Goal: Find contact information: Find contact information

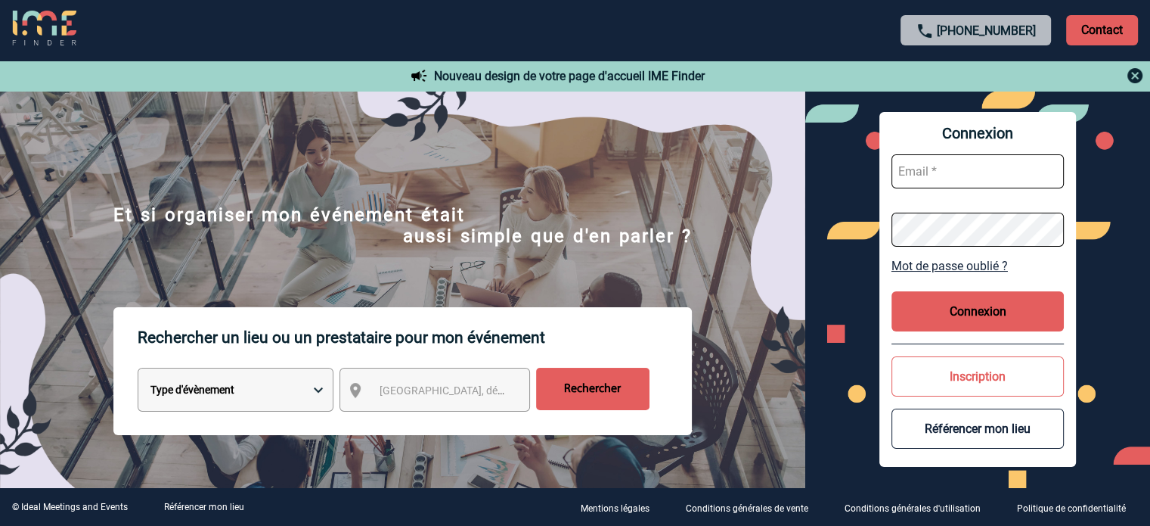
type input "jjandaux@ime-groupe.com"
click at [954, 324] on button "Connexion" at bounding box center [978, 311] width 172 height 40
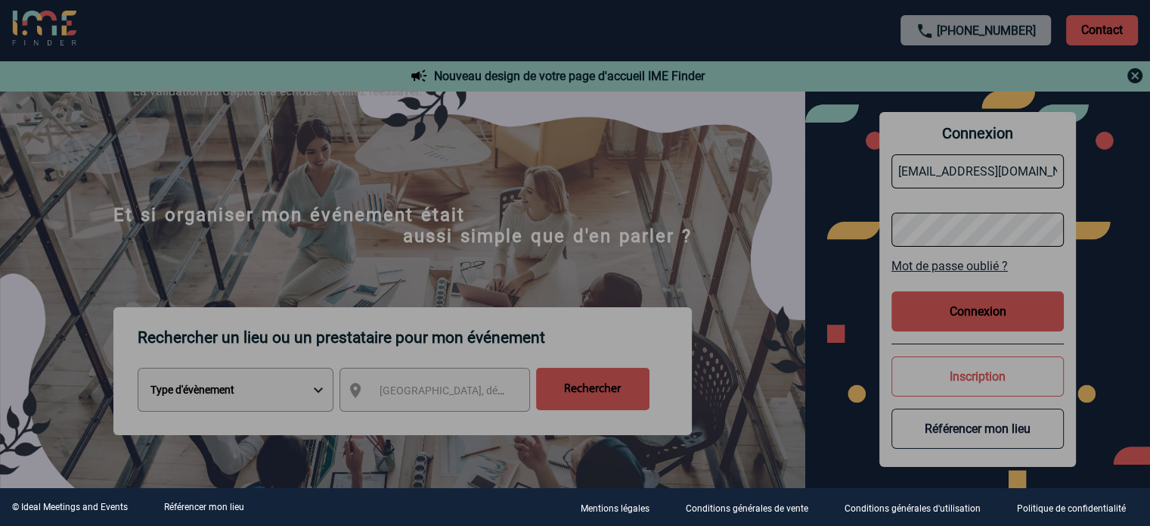
click at [843, 160] on div at bounding box center [575, 263] width 1150 height 526
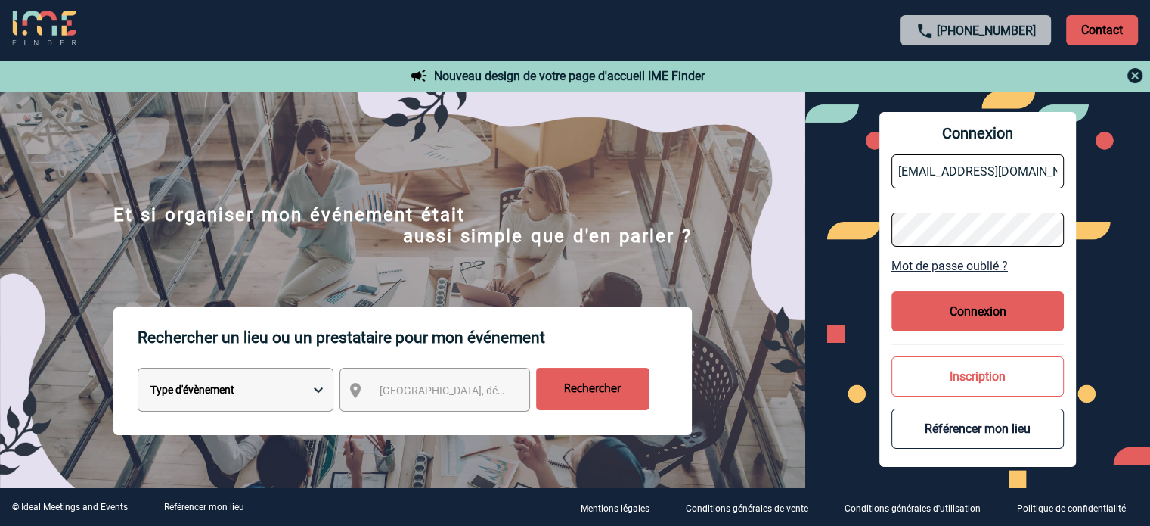
click at [941, 320] on button "Connexion" at bounding box center [978, 311] width 172 height 40
click at [934, 313] on button "Connexion" at bounding box center [978, 311] width 172 height 40
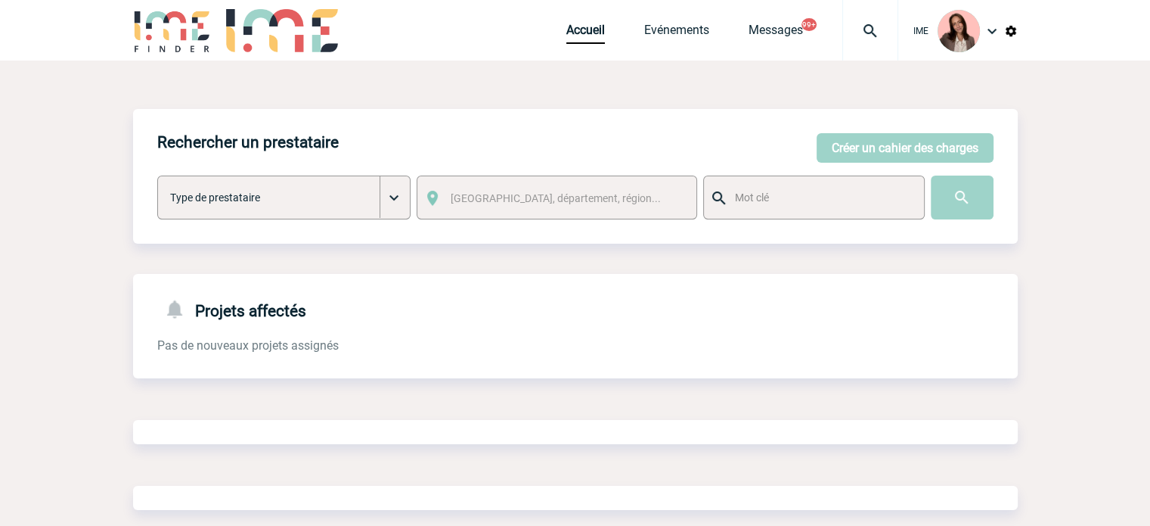
click at [857, 23] on img at bounding box center [870, 31] width 54 height 18
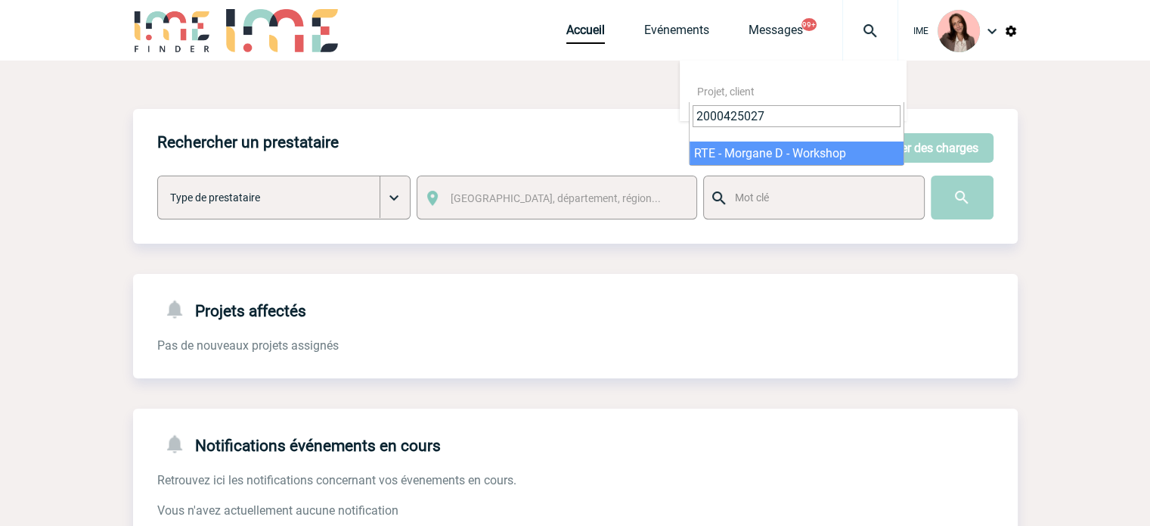
type input "2000425027"
select select "24528"
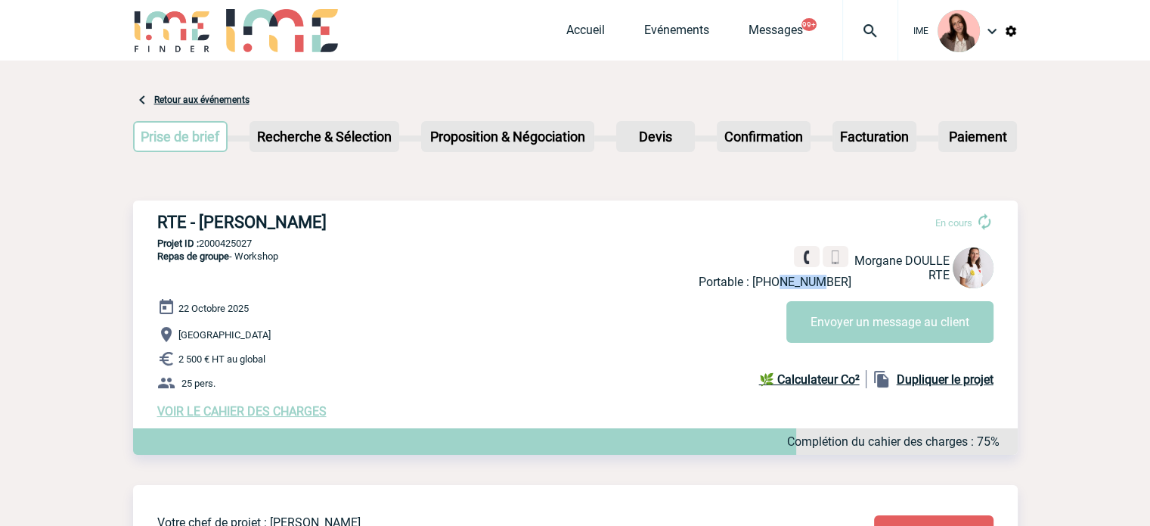
drag, startPoint x: 794, startPoint y: 280, endPoint x: 836, endPoint y: 281, distance: 42.4
click at [836, 281] on p "Portable : +33601410243" at bounding box center [775, 282] width 153 height 14
drag, startPoint x: 791, startPoint y: 281, endPoint x: 849, endPoint y: 284, distance: 57.6
click at [849, 284] on p "Portable : +33601410243" at bounding box center [775, 282] width 153 height 14
copy p "601410243"
